Goal: Task Accomplishment & Management: Complete application form

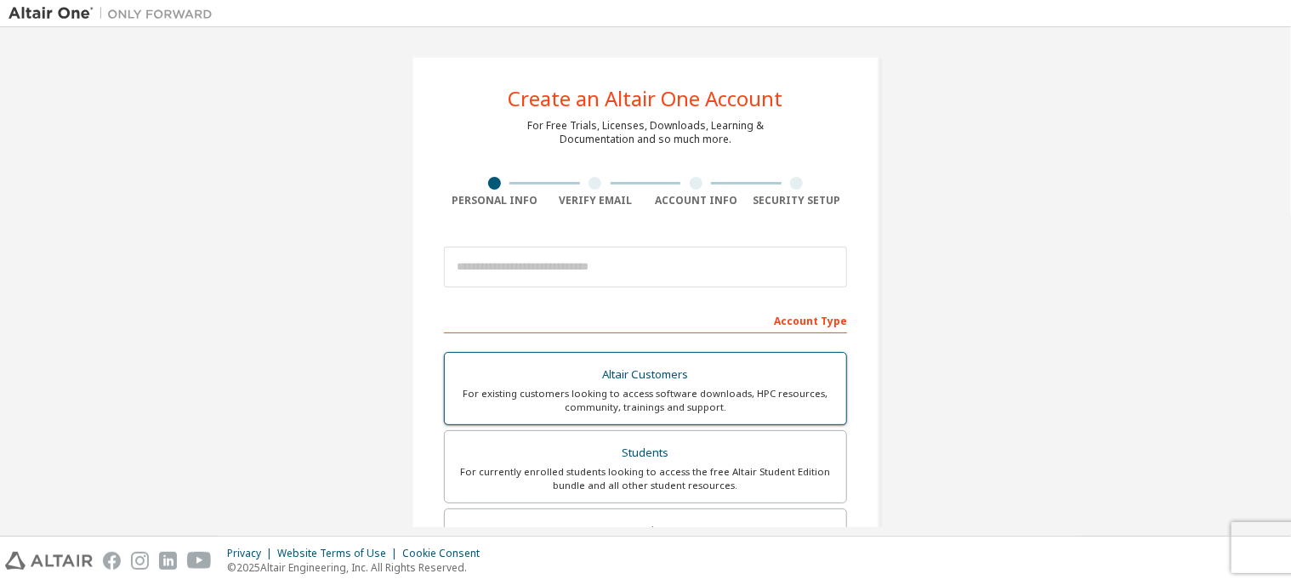
scroll to position [37, 0]
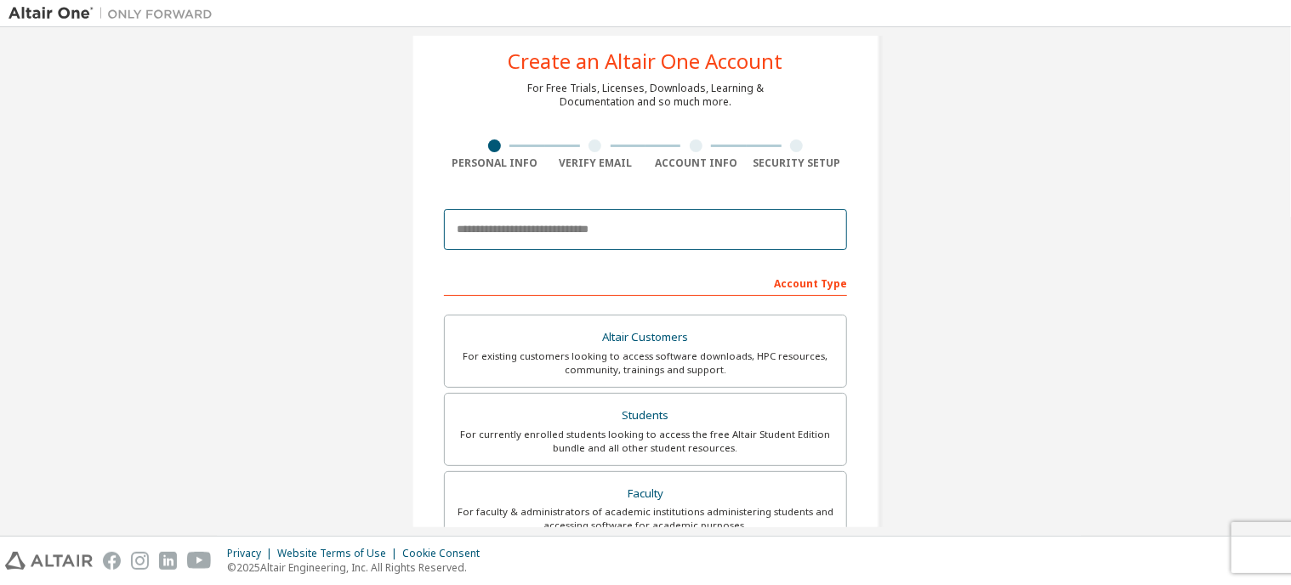
click at [614, 228] on input "email" at bounding box center [645, 229] width 403 height 41
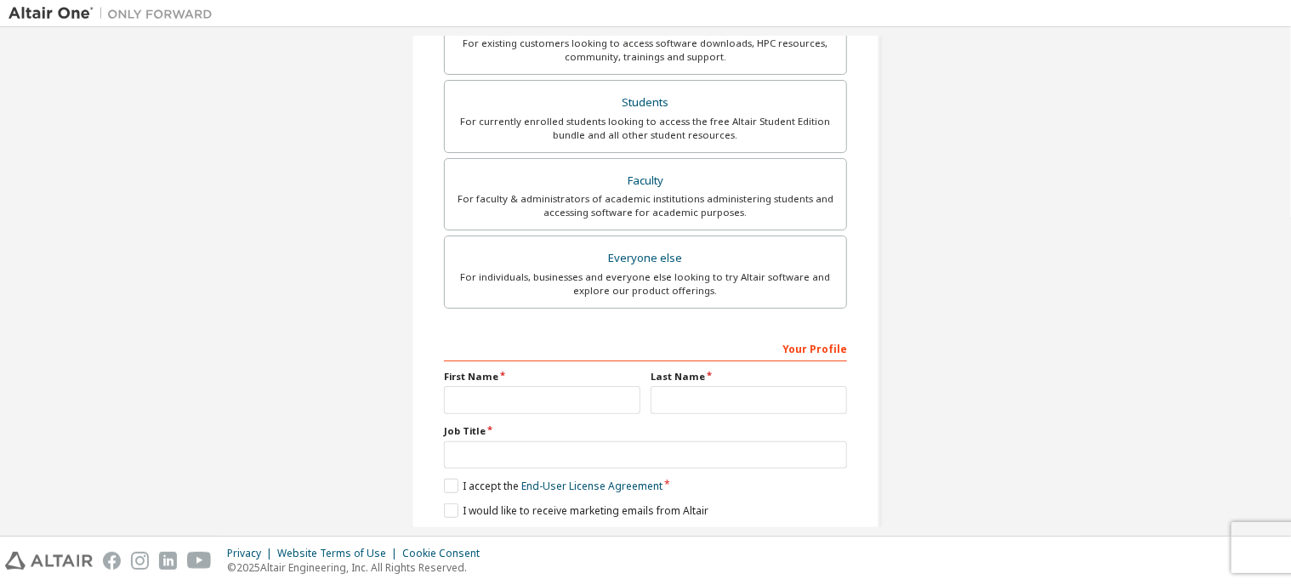
scroll to position [405, 0]
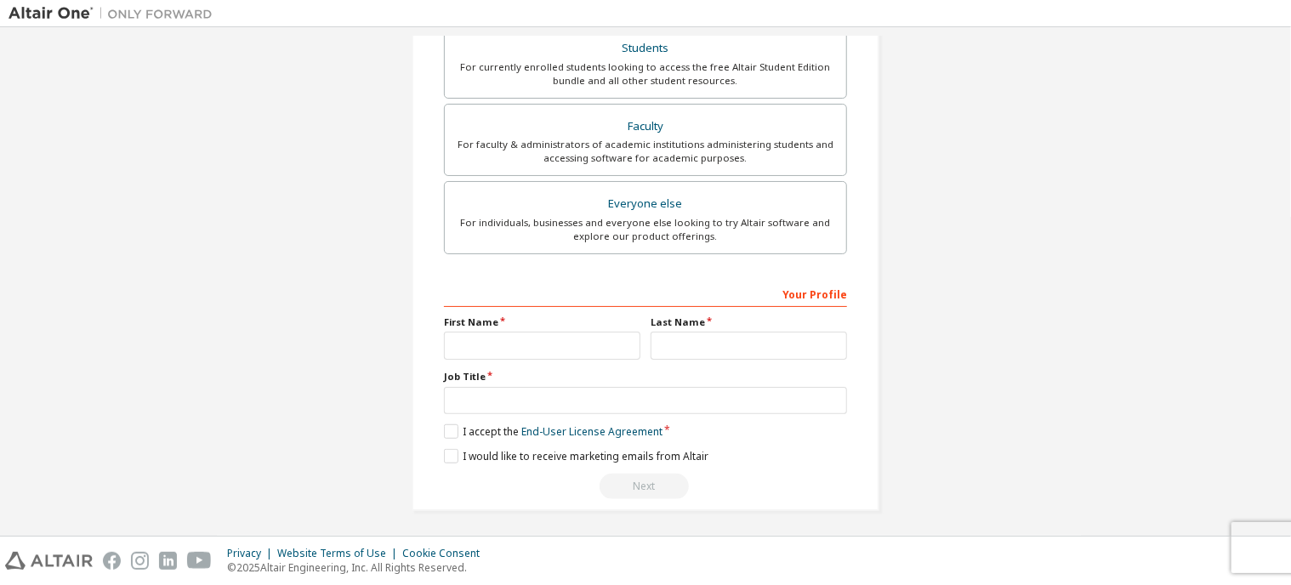
type input "**********"
click at [538, 344] on input "text" at bounding box center [542, 346] width 196 height 28
type input "******"
click at [692, 339] on input "text" at bounding box center [749, 346] width 196 height 28
type input "*******"
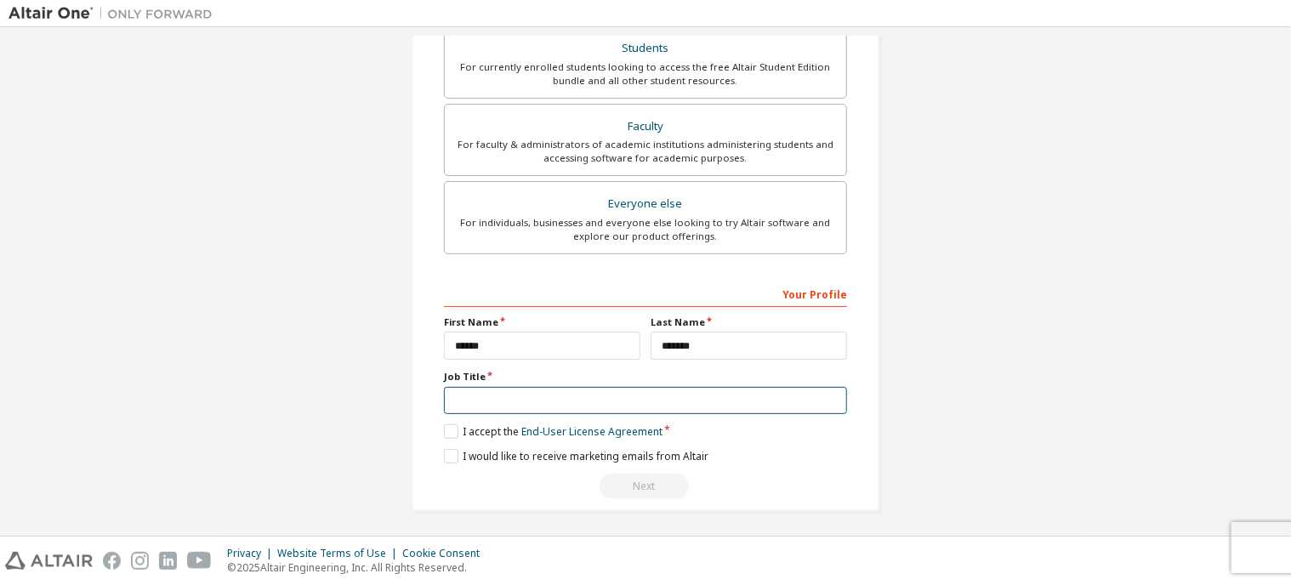
click at [595, 409] on input "text" at bounding box center [645, 401] width 403 height 28
type input "*******"
click at [447, 426] on label "I accept the End-User License Agreement" at bounding box center [553, 431] width 219 height 14
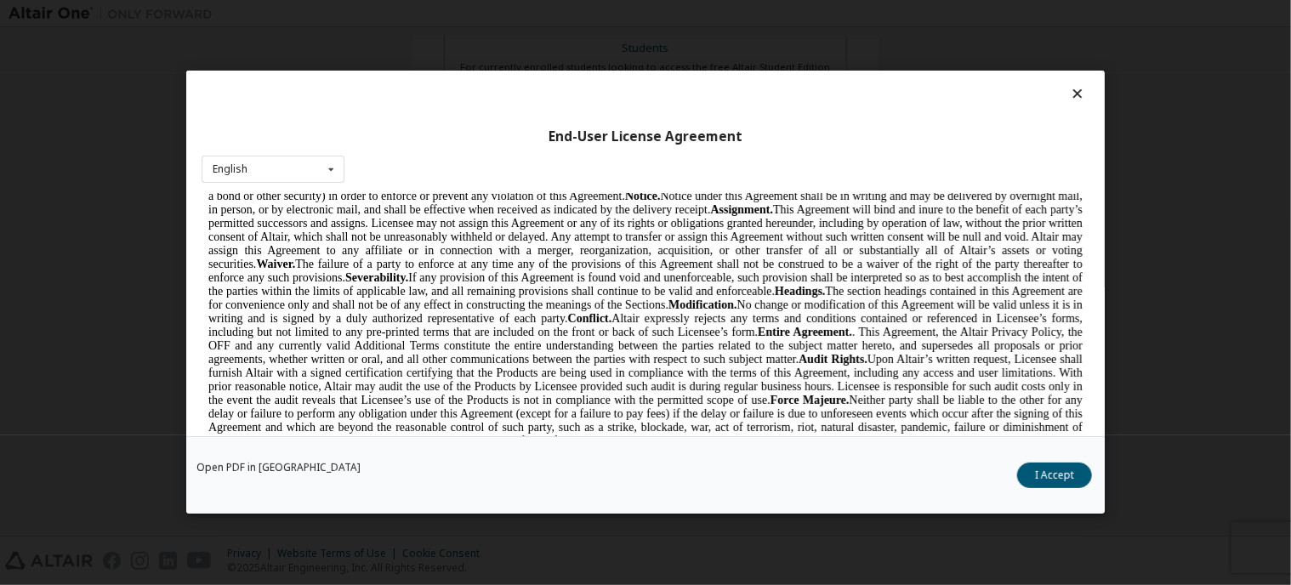
scroll to position [4791, 0]
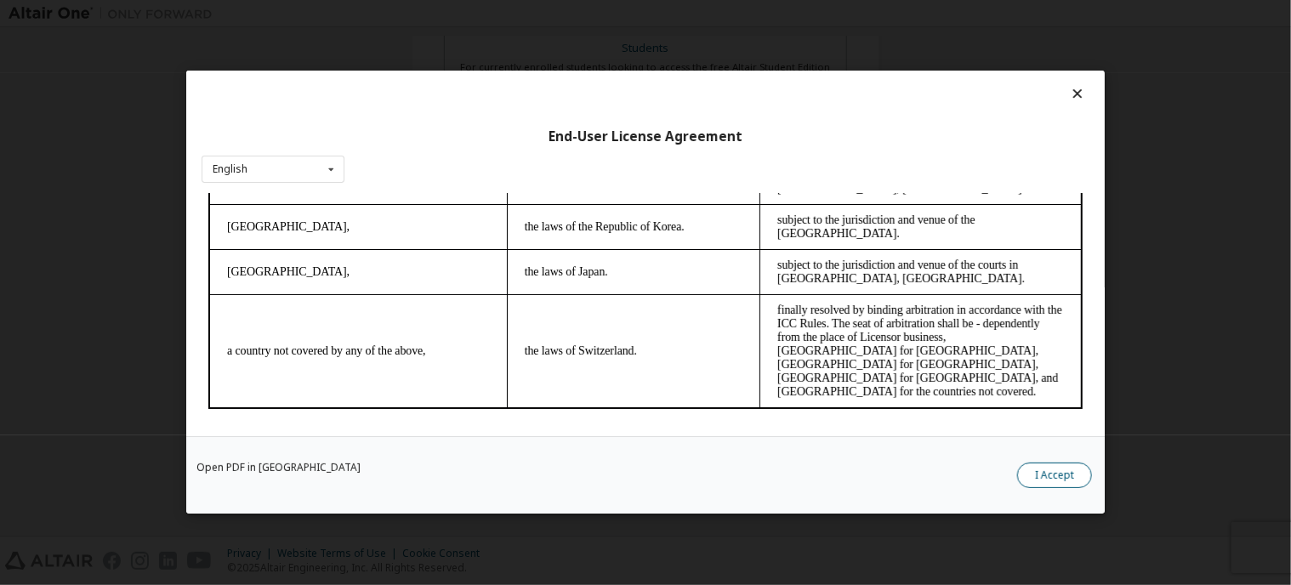
click at [1058, 480] on button "I Accept" at bounding box center [1054, 477] width 75 height 26
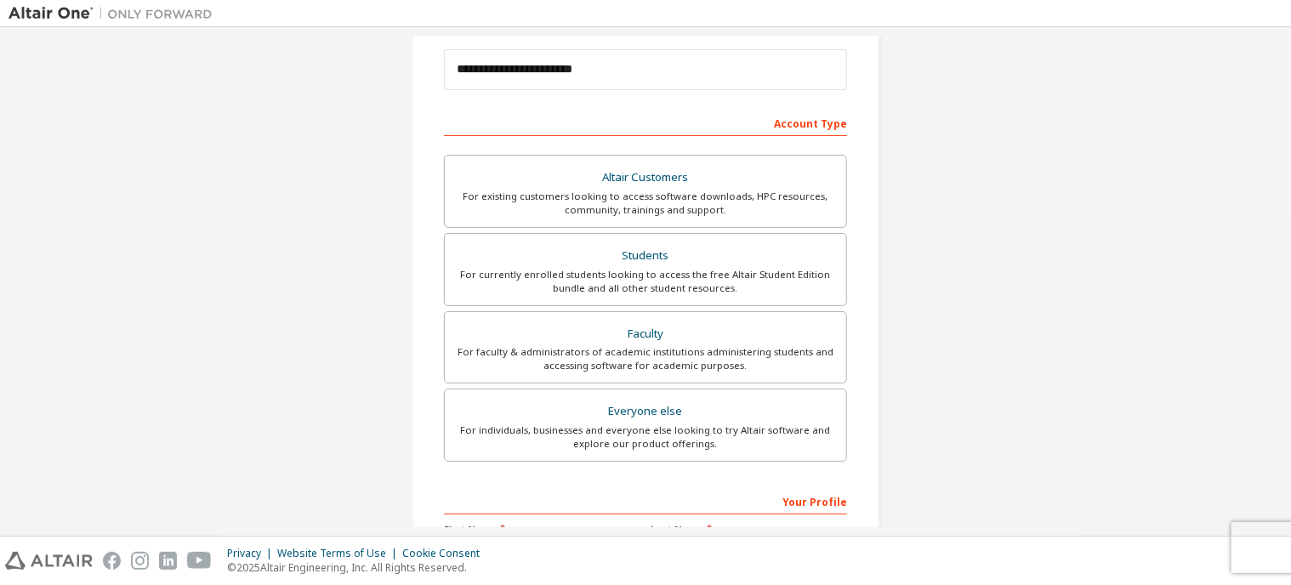
scroll to position [222, 0]
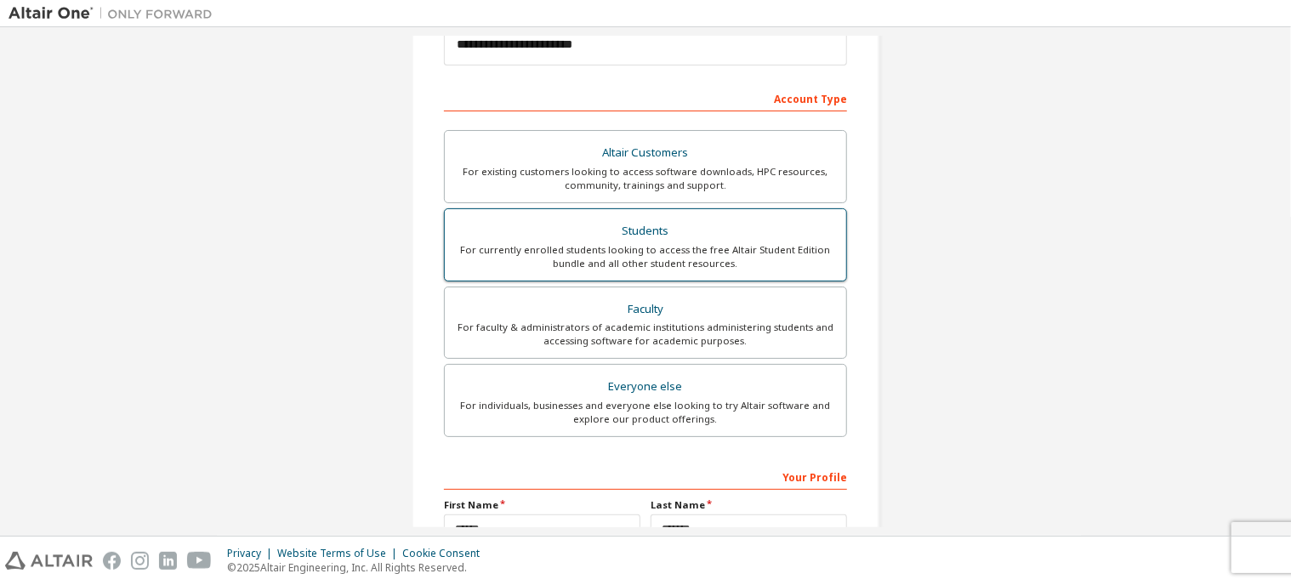
click at [623, 237] on div "Students" at bounding box center [645, 231] width 381 height 24
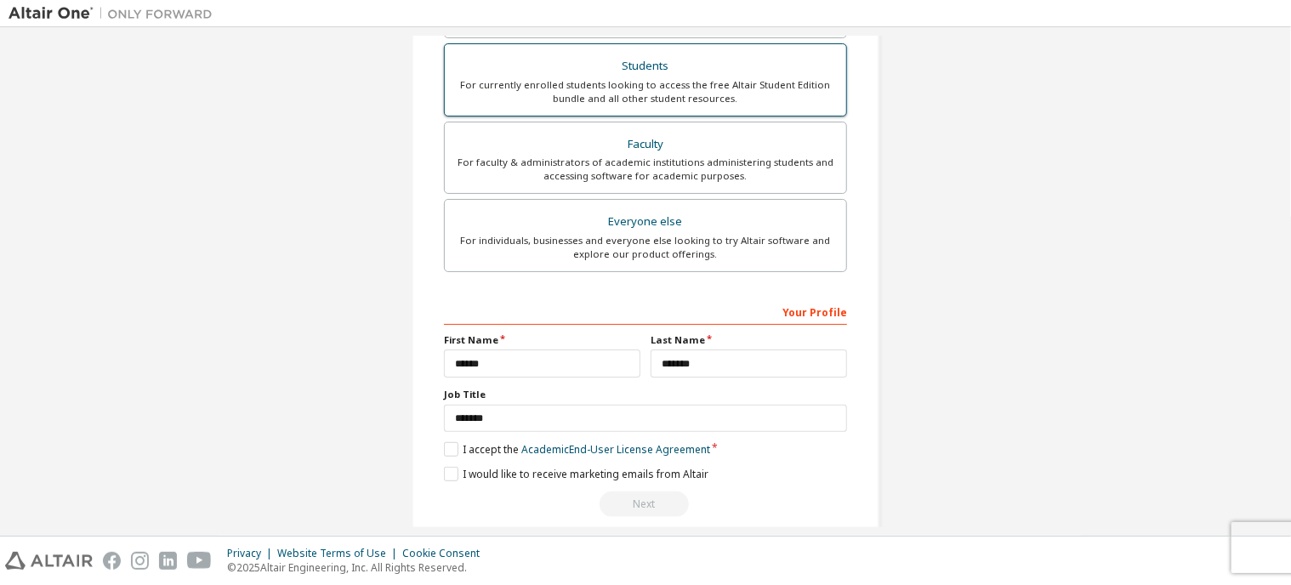
scroll to position [405, 0]
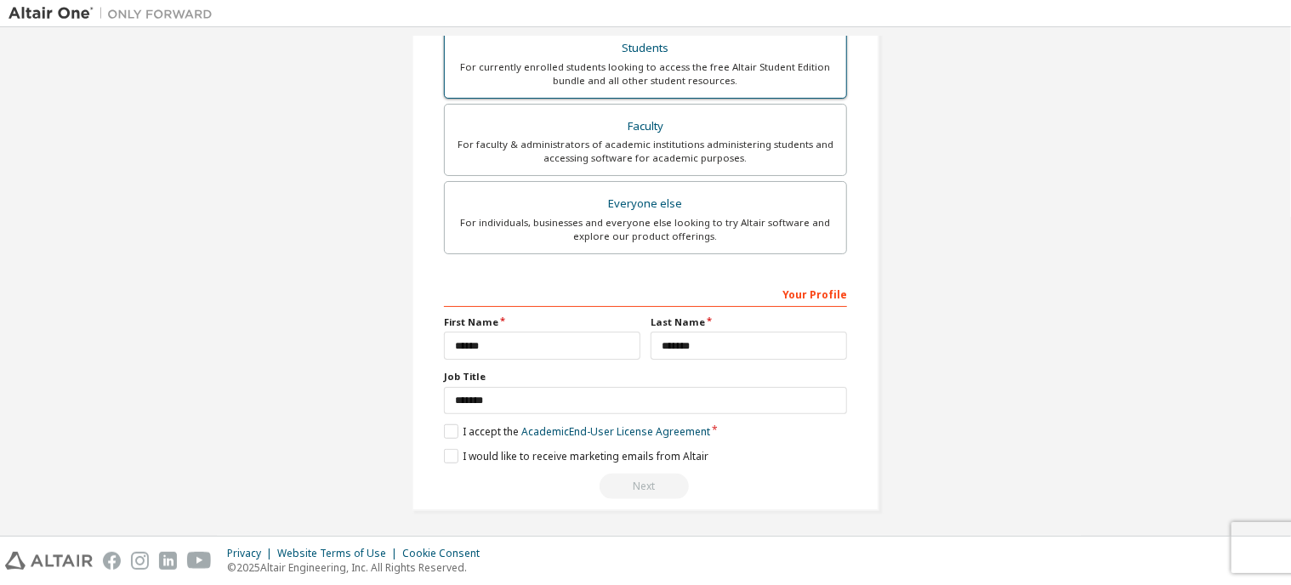
click at [685, 71] on div "For currently enrolled students looking to access the free Altair Student Editi…" at bounding box center [645, 73] width 381 height 27
click at [447, 424] on label "I accept the Academic End-User License Agreement" at bounding box center [577, 431] width 266 height 14
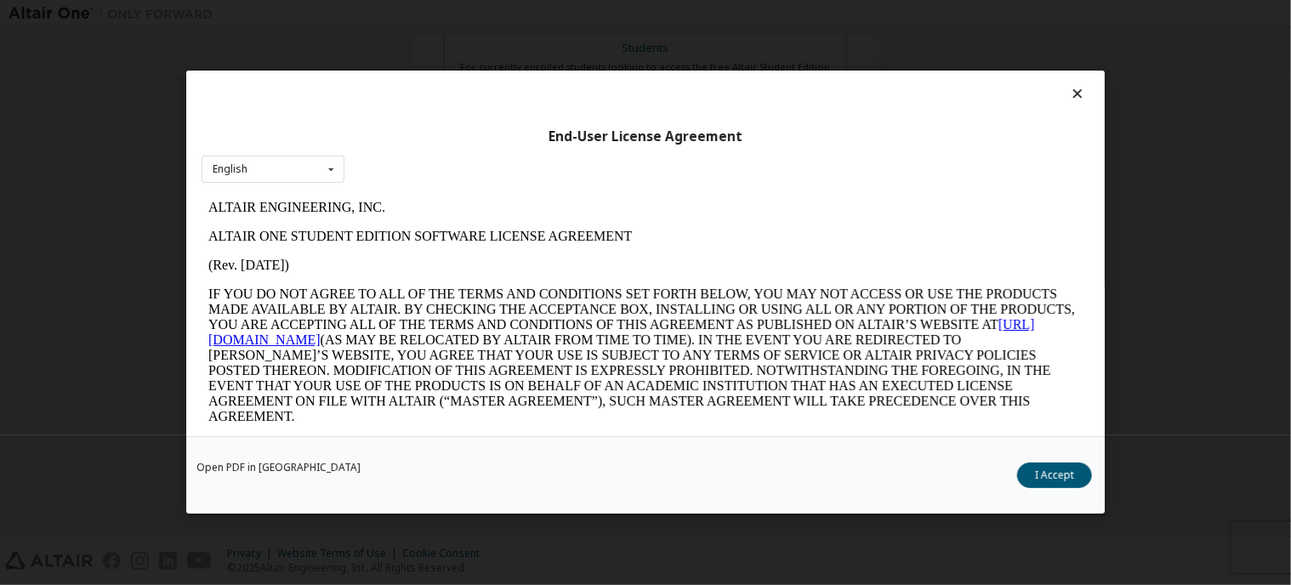
scroll to position [0, 0]
click at [1025, 469] on button "I Accept" at bounding box center [1054, 477] width 75 height 26
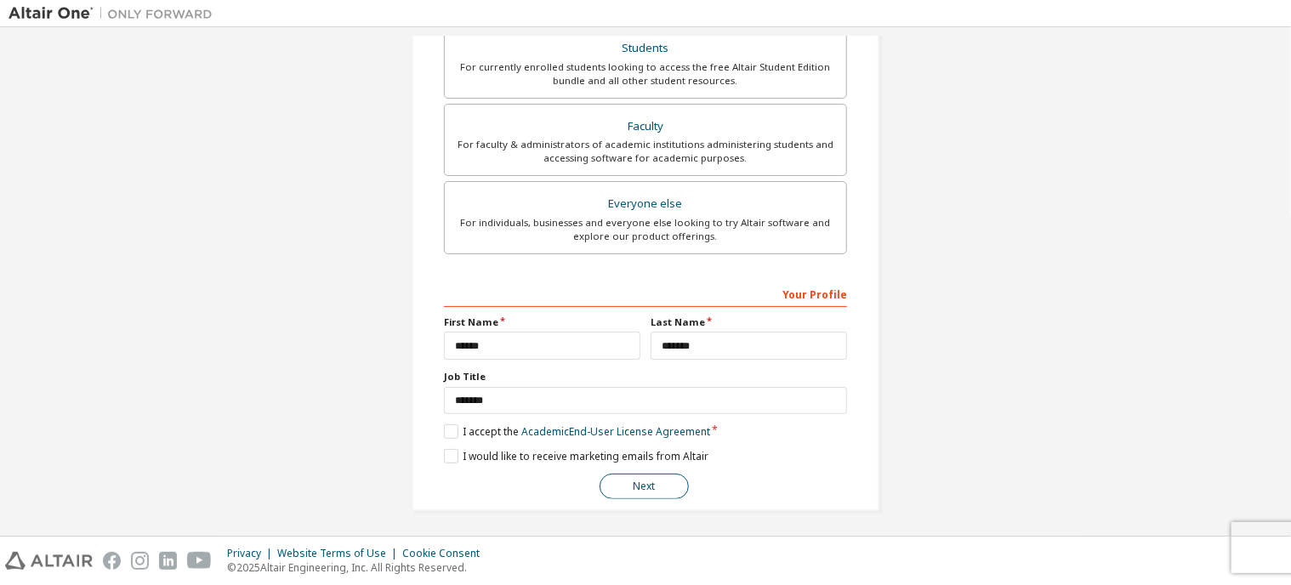
click at [633, 486] on button "Next" at bounding box center [644, 487] width 89 height 26
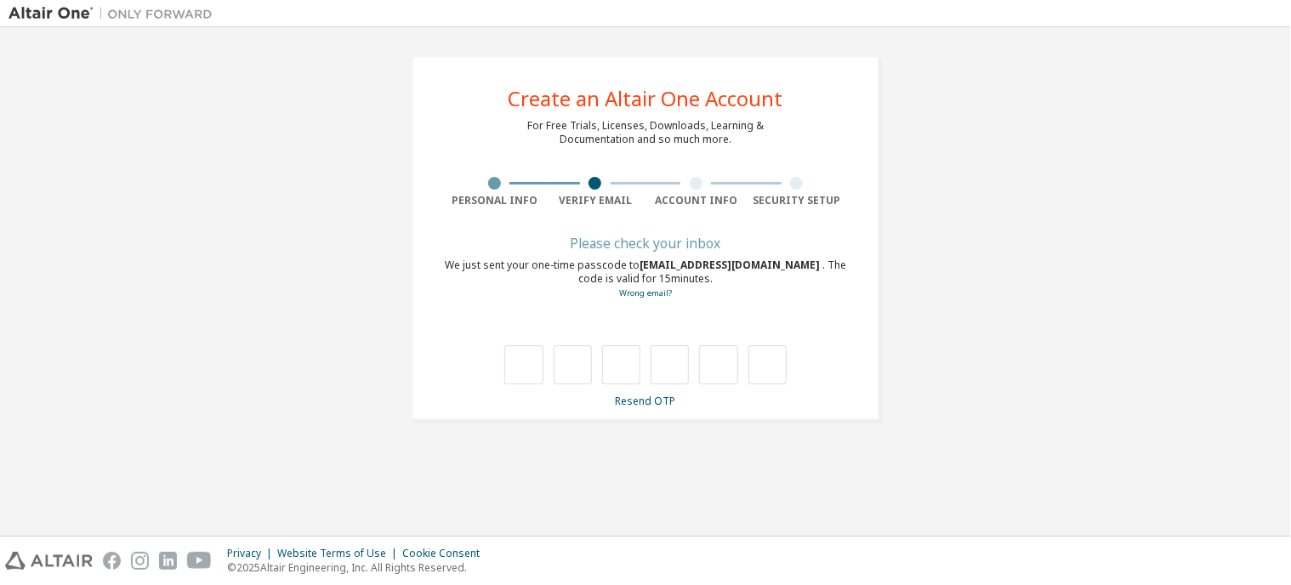
type input "*"
click at [579, 360] on input "*" at bounding box center [573, 364] width 38 height 39
click at [579, 360] on input "text" at bounding box center [573, 364] width 38 height 39
type input "*"
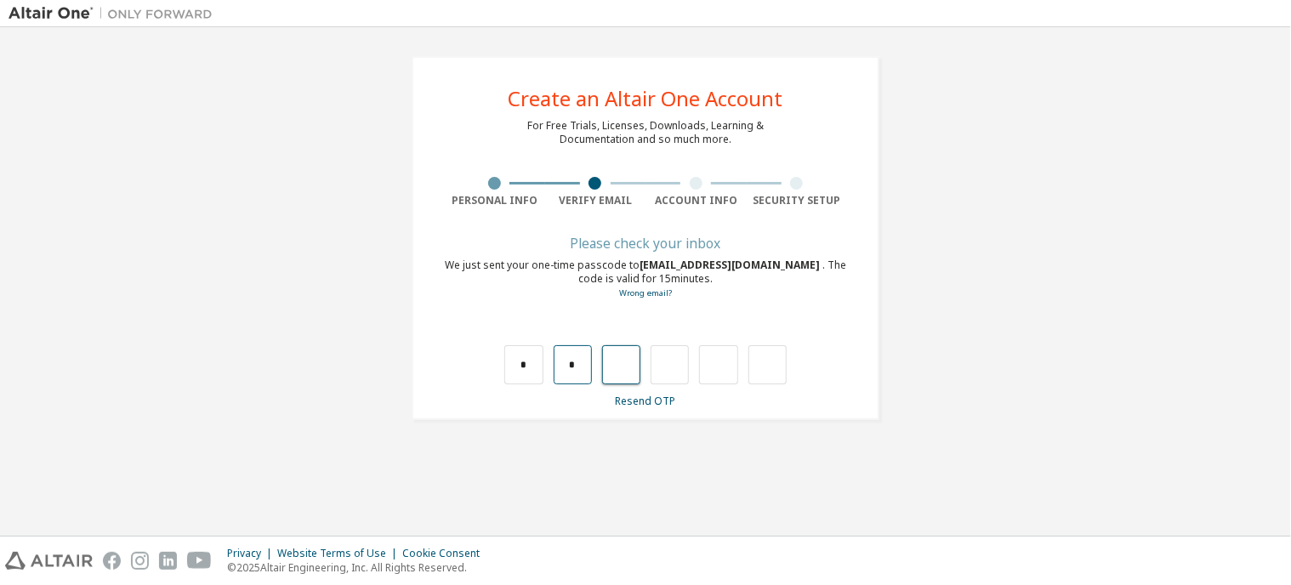
type input "*"
